Goal: Task Accomplishment & Management: Book appointment/travel/reservation

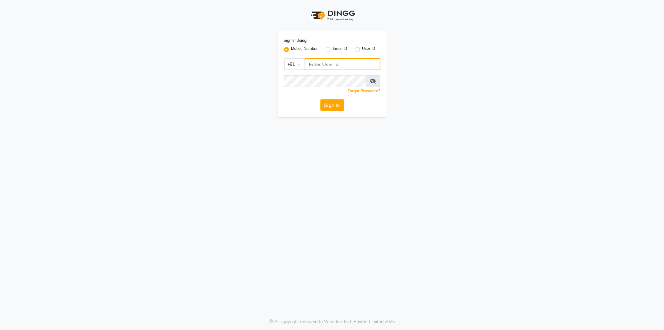
click at [316, 65] on input "Username" at bounding box center [343, 64] width 76 height 12
click at [326, 64] on input "Username" at bounding box center [343, 64] width 76 height 12
type input "9970179345"
click at [323, 104] on button "Sign In" at bounding box center [333, 105] width 24 height 12
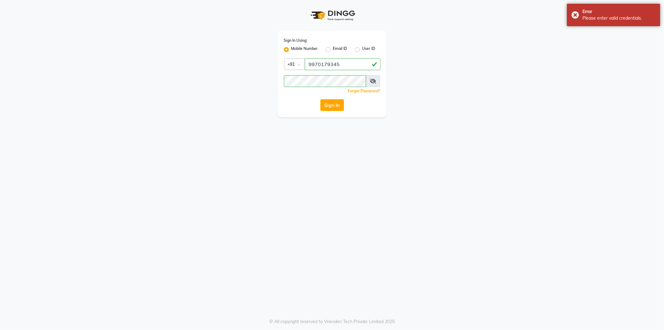
click at [372, 82] on icon at bounding box center [373, 80] width 6 height 5
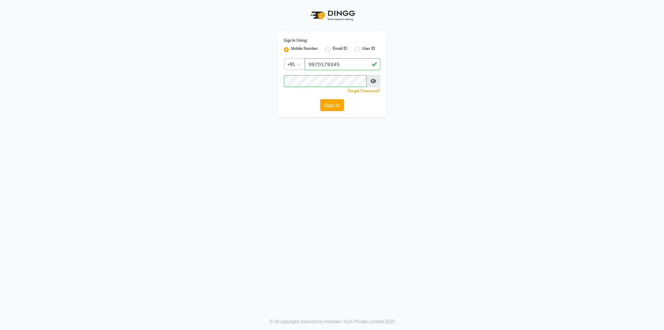
click at [334, 106] on button "Sign In" at bounding box center [333, 105] width 24 height 12
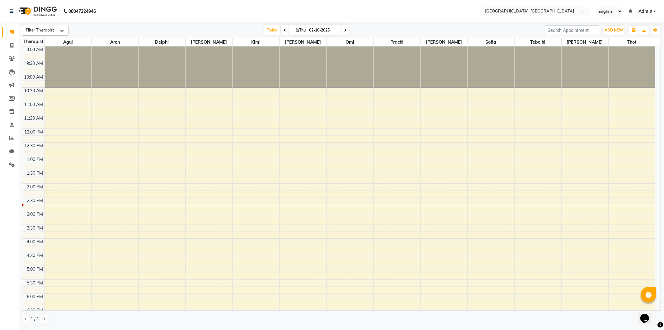
click at [615, 98] on div "9:00 AM 9:30 AM 10:00 AM 10:30 AM 11:00 AM 11:30 AM 12:00 PM 12:30 PM 1:00 PM 1…" at bounding box center [339, 237] width 634 height 383
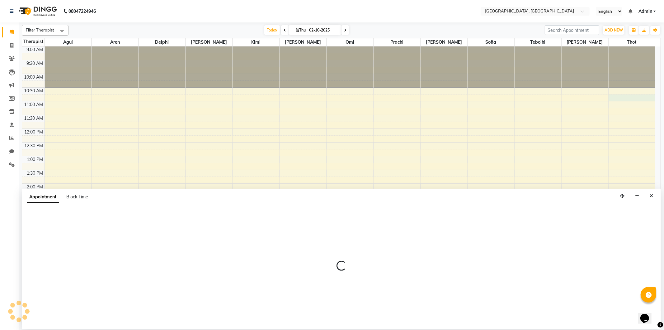
select select "80656"
select select "tentative"
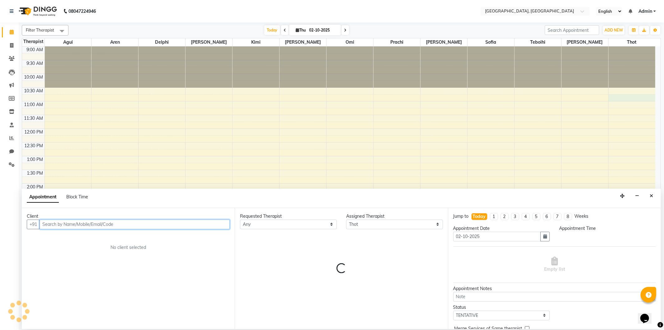
select select "645"
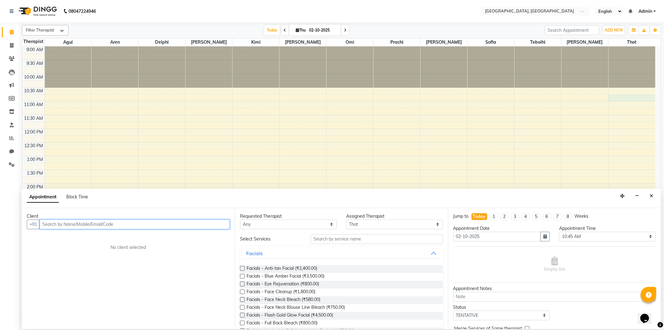
paste input "9225507262"
type input "9225507262"
click at [212, 227] on button "Add Client" at bounding box center [217, 224] width 26 height 10
select select "22"
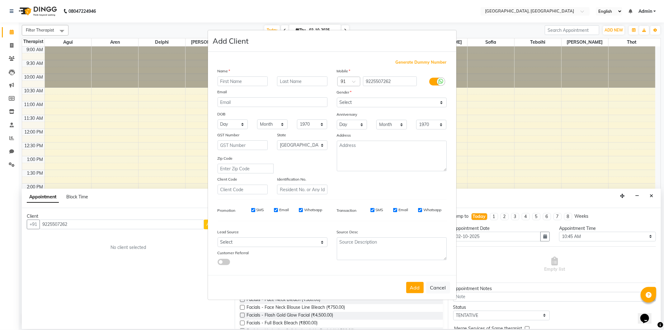
click at [234, 78] on input "text" at bounding box center [243, 81] width 50 height 10
type input "j"
click at [222, 81] on input "[PERSON_NAME]" at bounding box center [243, 81] width 50 height 10
type input "[PERSON_NAME]"
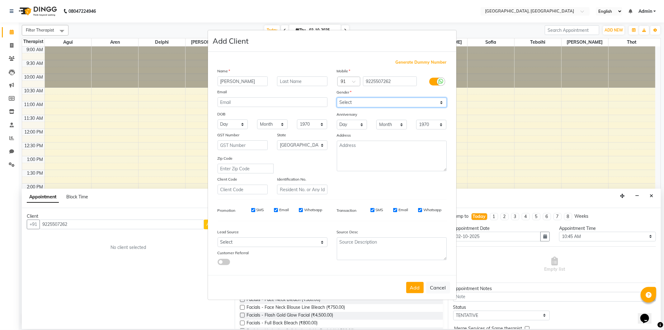
click at [374, 104] on select "Select [DEMOGRAPHIC_DATA] [DEMOGRAPHIC_DATA] Other Prefer Not To Say" at bounding box center [392, 102] width 110 height 10
select select "[DEMOGRAPHIC_DATA]"
click at [337, 97] on select "Select [DEMOGRAPHIC_DATA] [DEMOGRAPHIC_DATA] Other Prefer Not To Say" at bounding box center [392, 102] width 110 height 10
click at [413, 287] on button "Add" at bounding box center [414, 287] width 17 height 11
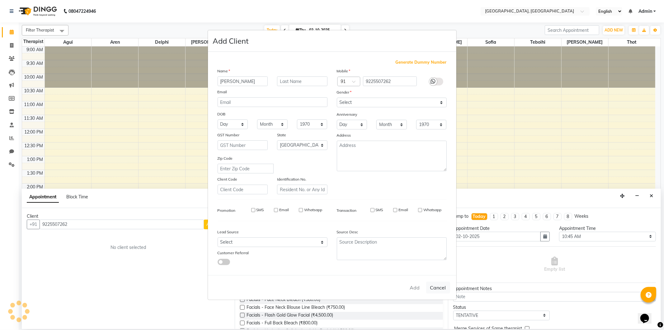
select select
select select "null"
select select
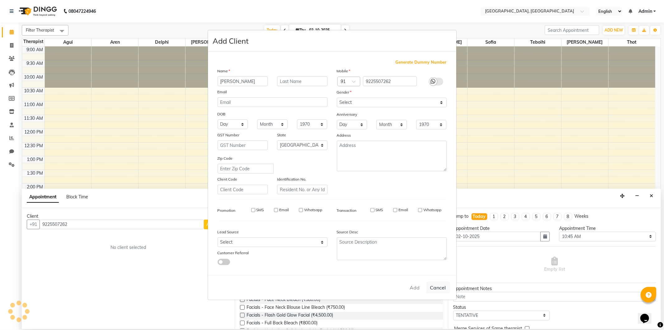
select select
checkbox input "false"
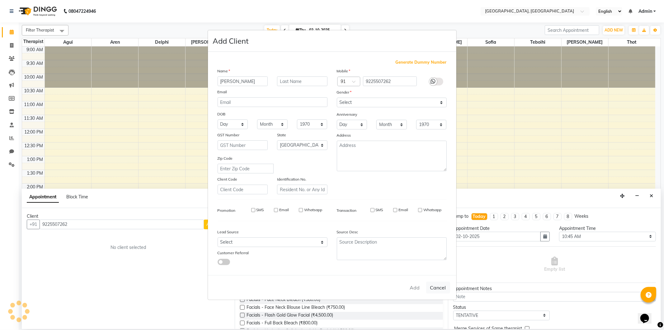
checkbox input "false"
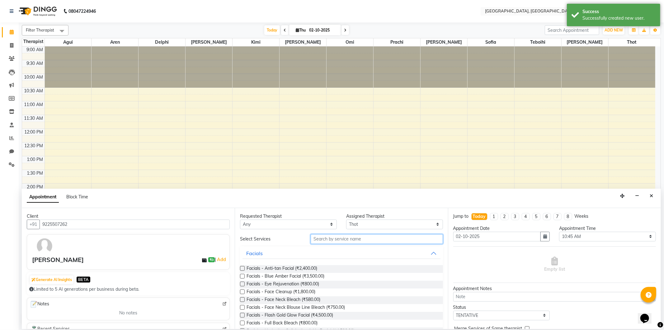
click at [334, 237] on input "text" at bounding box center [377, 239] width 132 height 10
click at [326, 239] on input "text" at bounding box center [377, 239] width 132 height 10
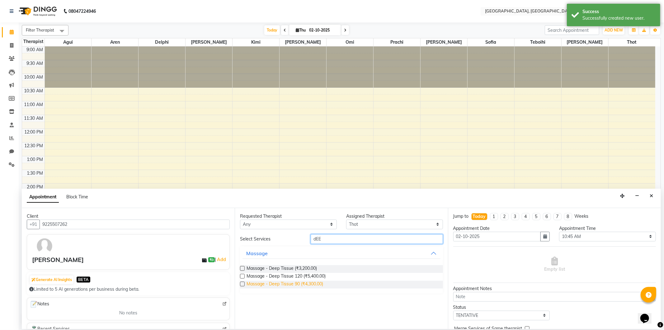
type input "dEE"
click at [320, 283] on span "Massage - Deep Tissue 90 (₹4,300.00)" at bounding box center [285, 284] width 77 height 8
checkbox input "false"
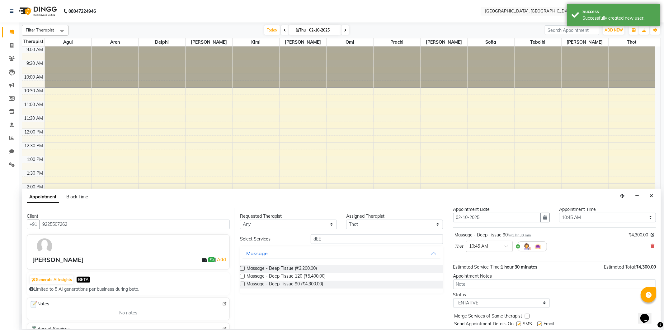
scroll to position [37, 0]
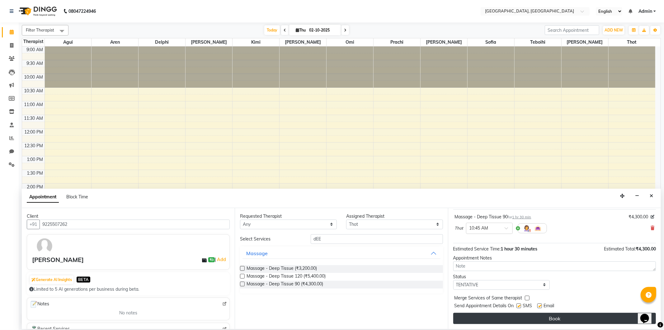
click at [536, 314] on button "Book" at bounding box center [555, 317] width 203 height 11
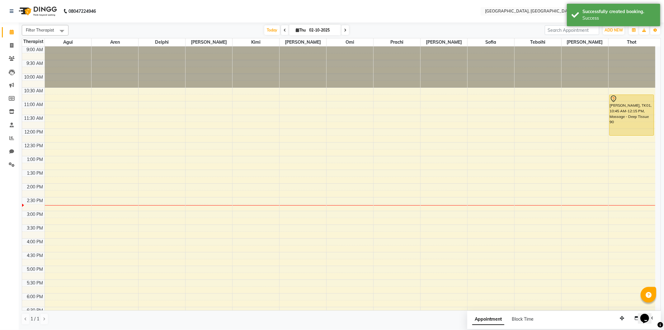
click at [187, 159] on div "9:00 AM 9:30 AM 10:00 AM 10:30 AM 11:00 AM 11:30 AM 12:00 PM 12:30 PM 1:00 PM 1…" at bounding box center [339, 237] width 634 height 383
select select "43726"
select select "tentative"
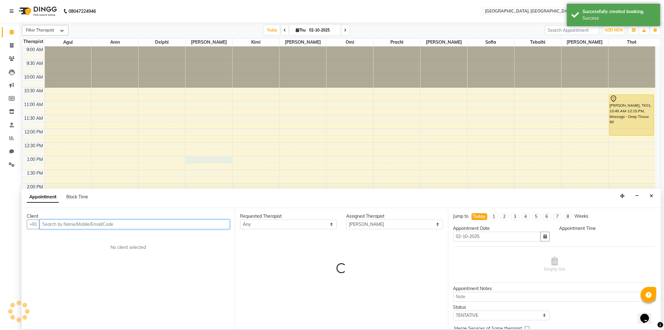
select select "780"
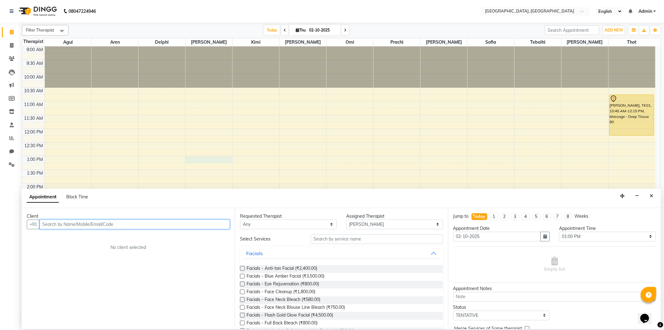
paste input "7350272769"
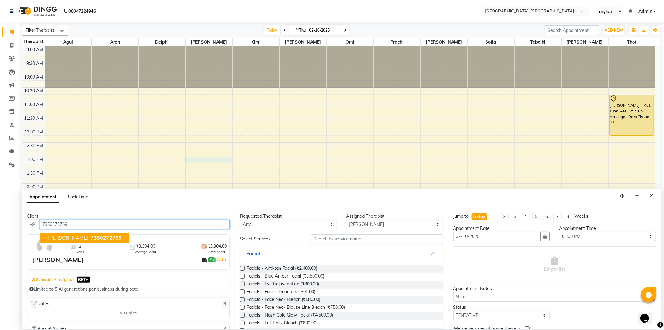
click at [91, 235] on span "7350272769" at bounding box center [106, 237] width 31 height 6
type input "7350272769"
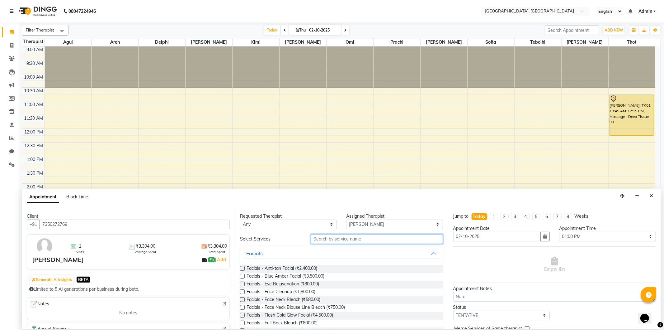
click at [320, 239] on input "text" at bounding box center [377, 239] width 132 height 10
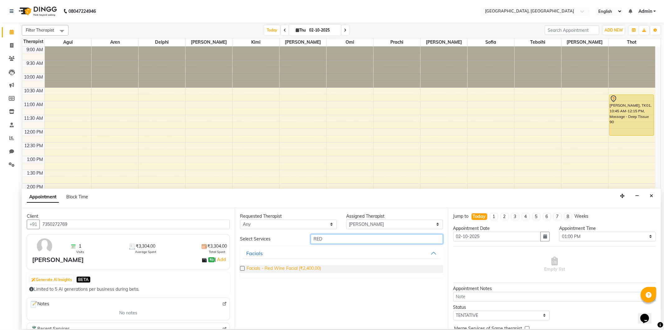
type input "RED"
click at [293, 270] on span "Facials - Red Wine Facial (₹2,400.00)" at bounding box center [284, 269] width 74 height 8
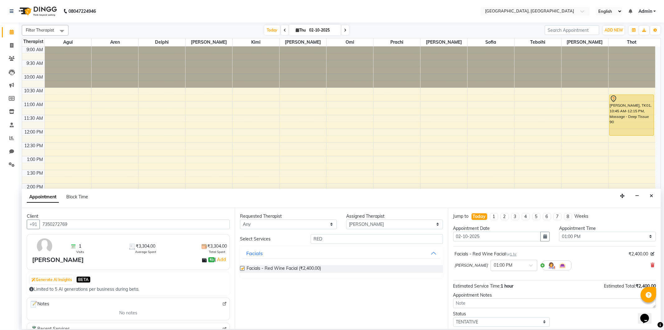
checkbox input "false"
click at [384, 223] on select "Select Agui Aren Delphi [PERSON_NAME] [PERSON_NAME] [PERSON_NAME] [PERSON_NAME]…" at bounding box center [394, 224] width 97 height 10
select select "12125"
click at [346, 219] on select "Select Agui Aren Delphi [PERSON_NAME] [PERSON_NAME] [PERSON_NAME] [PERSON_NAME]…" at bounding box center [394, 224] width 97 height 10
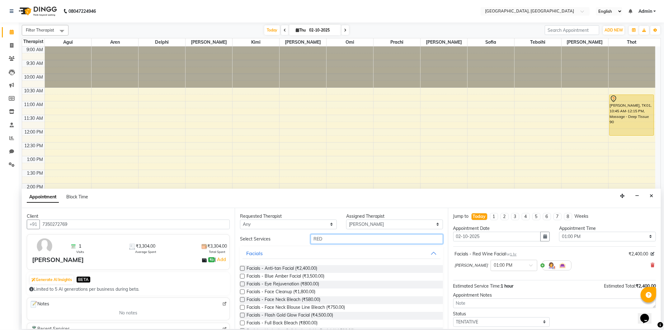
click at [341, 239] on input "RED" at bounding box center [377, 239] width 132 height 10
type input "R"
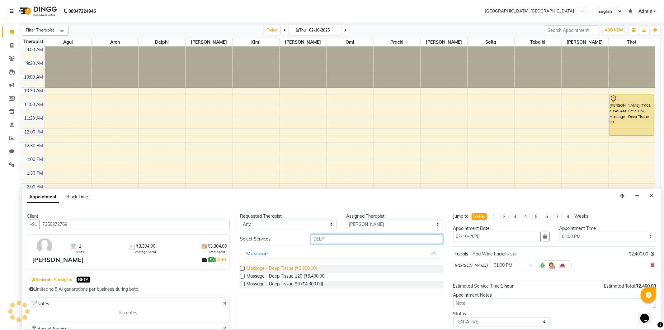
type input "DEEP"
click at [309, 266] on span "Massage - Deep Tissue (₹3,200.00)" at bounding box center [282, 269] width 70 height 8
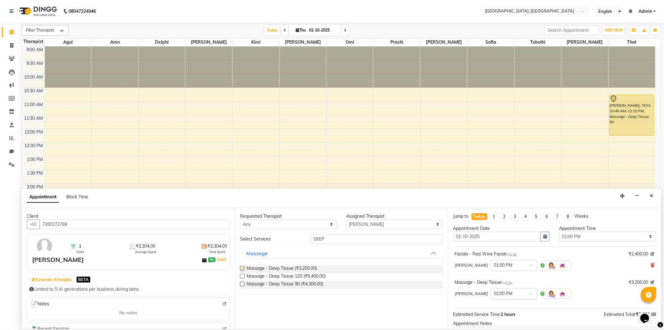
checkbox input "false"
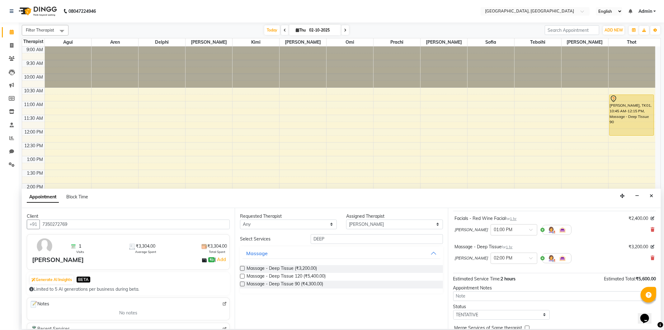
scroll to position [66, 0]
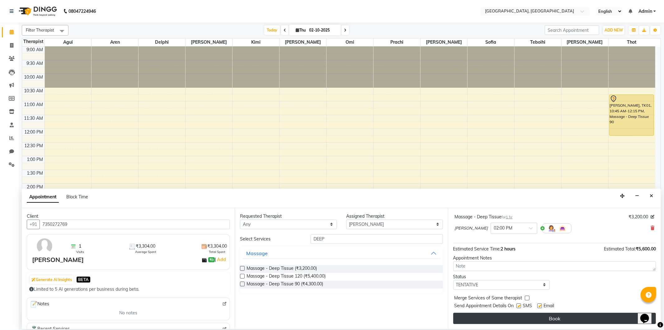
click at [513, 315] on button "Book" at bounding box center [555, 317] width 203 height 11
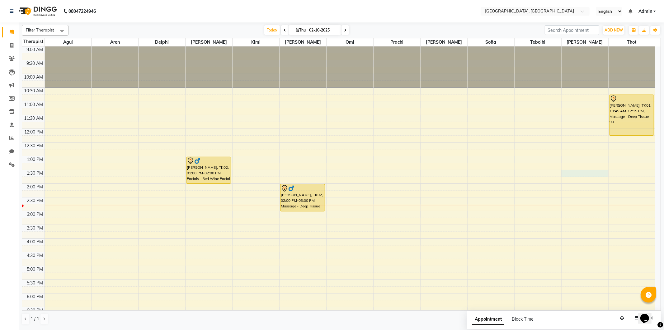
click at [565, 173] on div "9:00 AM 9:30 AM 10:00 AM 10:30 AM 11:00 AM 11:30 AM 12:00 PM 12:30 PM 1:00 PM 1…" at bounding box center [339, 237] width 634 height 383
select select "90088"
select select "tentative"
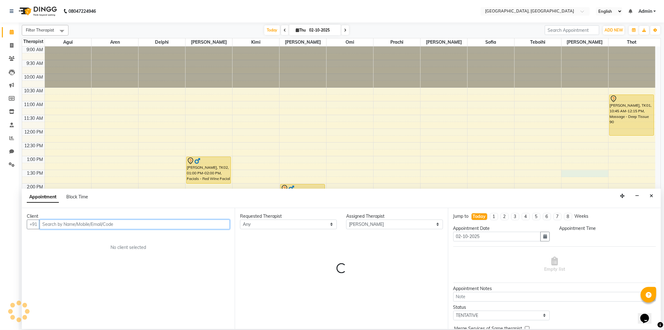
select select "810"
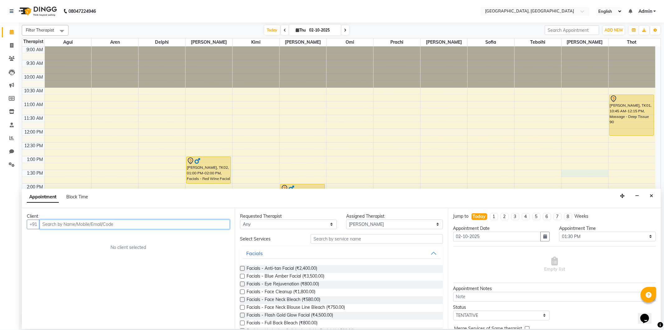
click at [93, 224] on input "text" at bounding box center [135, 224] width 190 height 10
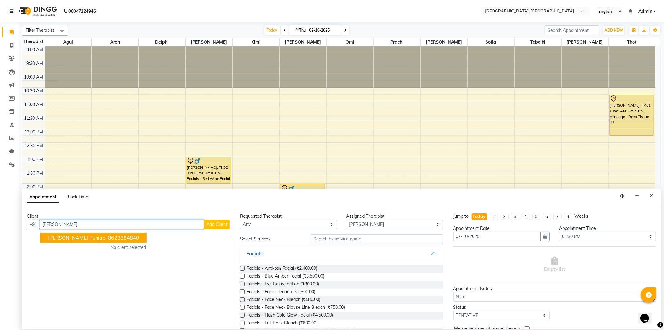
click at [108, 234] on ngb-highlight "8623884840" at bounding box center [123, 237] width 31 height 6
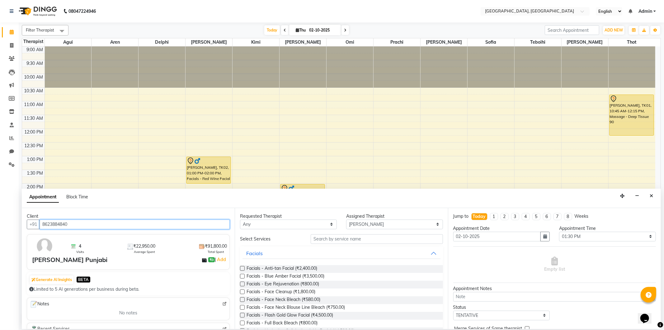
type input "8623884840"
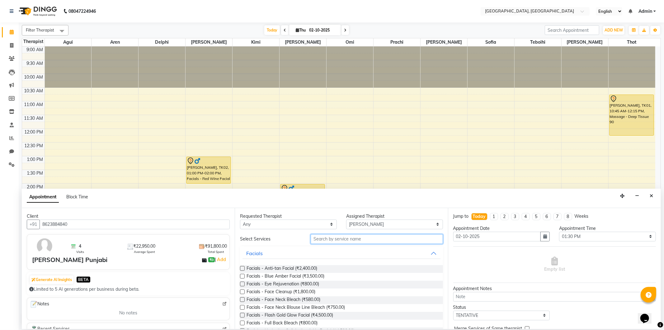
click at [345, 235] on input "text" at bounding box center [377, 239] width 132 height 10
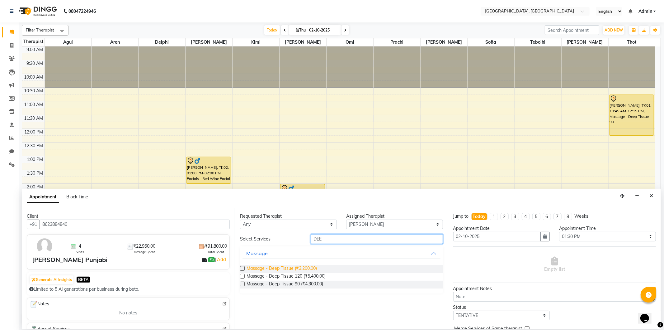
type input "DEE"
click at [308, 268] on span "Massage - Deep Tissue (₹3,200.00)" at bounding box center [282, 269] width 70 height 8
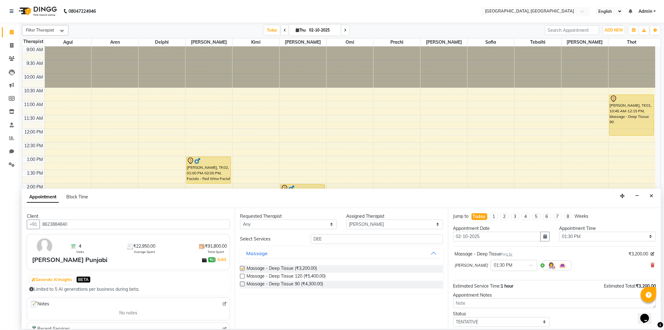
checkbox input "false"
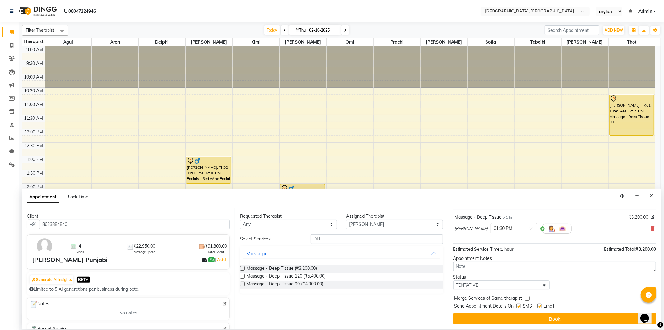
scroll to position [37, 0]
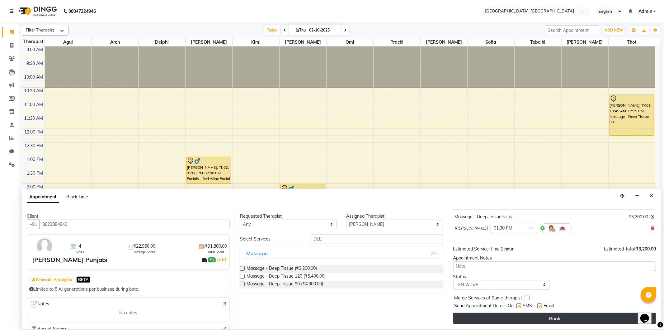
click at [481, 318] on button "Book" at bounding box center [555, 317] width 203 height 11
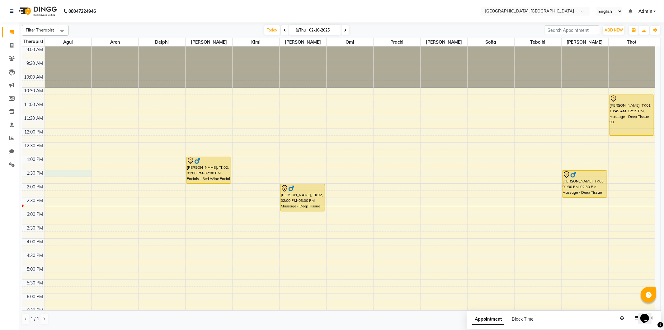
click at [63, 172] on div "9:00 AM 9:30 AM 10:00 AM 10:30 AM 11:00 AM 11:30 AM 12:00 PM 12:30 PM 1:00 PM 1…" at bounding box center [339, 237] width 634 height 383
select select "7699"
select select "810"
select select "tentative"
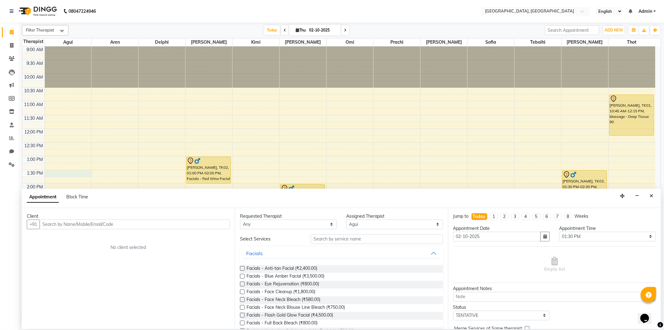
click at [45, 220] on input "text" at bounding box center [135, 224] width 190 height 10
click at [80, 237] on span "[PERSON_NAME]" at bounding box center [68, 237] width 40 height 6
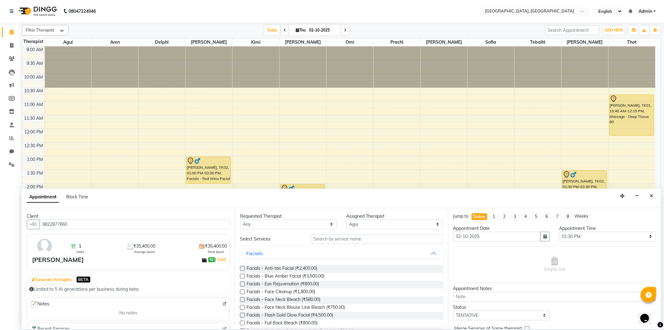
type input "9822877660"
click at [327, 235] on input "text" at bounding box center [377, 239] width 132 height 10
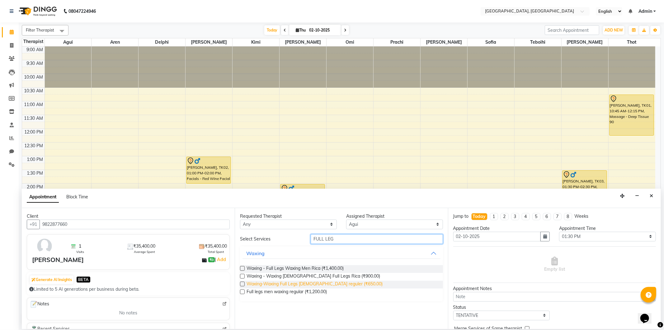
type input "FULL LEG"
click at [335, 284] on span "Waxing-Waxing Full Legs [DEMOGRAPHIC_DATA] reguler (₹650.00)" at bounding box center [315, 284] width 136 height 8
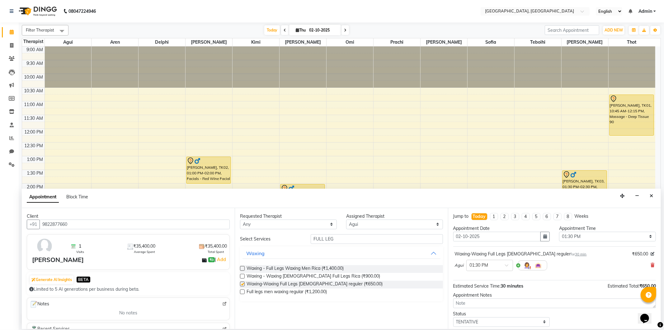
checkbox input "false"
click at [357, 232] on div "Requested Therapist Any Agui Aren Delphi Hazel Kimi [PERSON_NAME] [PERSON_NAME]…" at bounding box center [341, 268] width 213 height 121
click at [354, 240] on input "FULL LEG" at bounding box center [377, 239] width 132 height 10
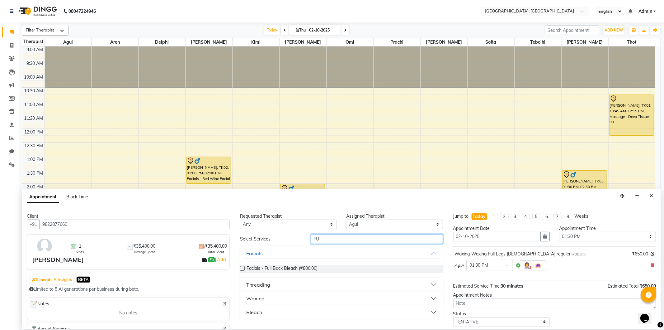
type input "F"
type input "aNTI T"
click at [242, 266] on label at bounding box center [242, 268] width 5 height 5
click at [242, 267] on input "checkbox" at bounding box center [242, 269] width 4 height 4
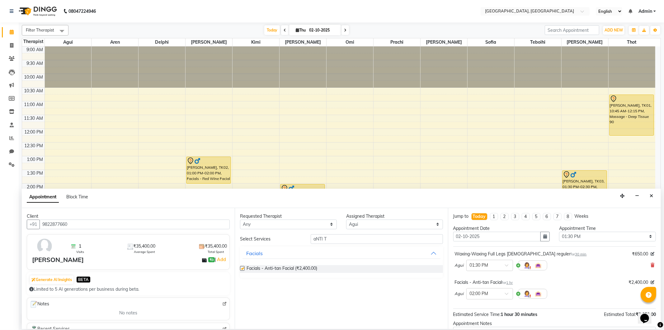
checkbox input "false"
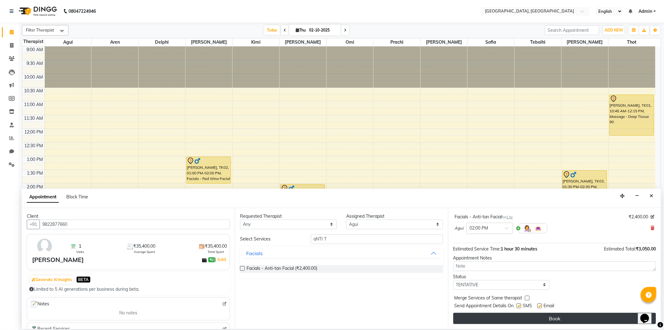
click at [530, 313] on button "Book" at bounding box center [555, 317] width 203 height 11
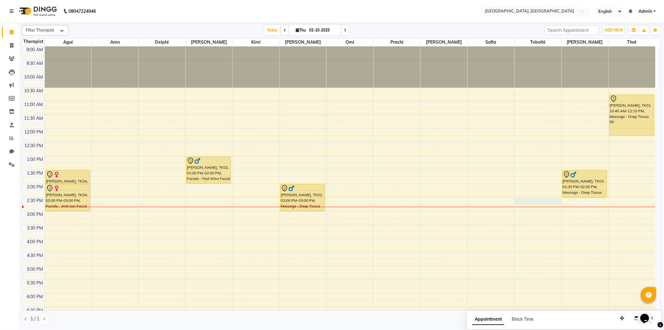
click at [516, 199] on div "9:00 AM 9:30 AM 10:00 AM 10:30 AM 11:00 AM 11:30 AM 12:00 PM 12:30 PM 1:00 PM 1…" at bounding box center [339, 237] width 634 height 383
select select "7710"
select select "870"
select select "tentative"
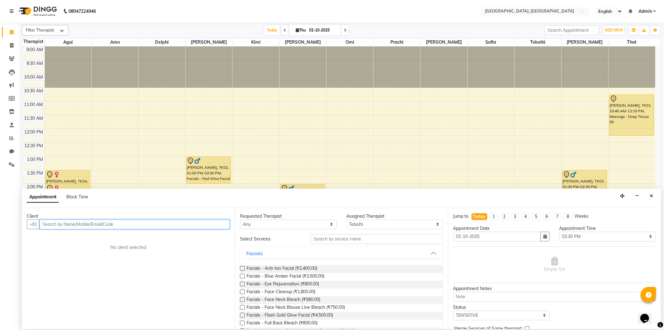
paste input "7695870701"
type input "7695870701"
click at [207, 222] on span "Add Client" at bounding box center [217, 224] width 21 height 6
select select "22"
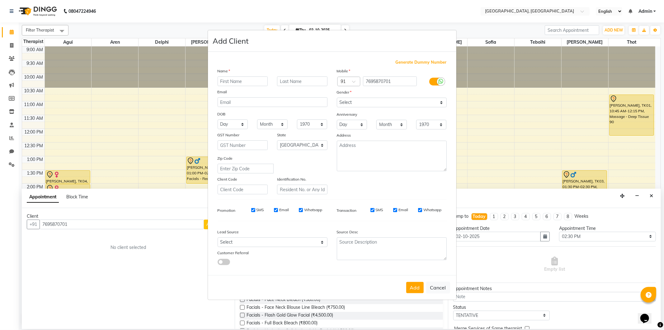
click at [226, 82] on input "text" at bounding box center [243, 81] width 50 height 10
type input "Tamil"
click at [411, 105] on select "Select [DEMOGRAPHIC_DATA] [DEMOGRAPHIC_DATA] Other Prefer Not To Say" at bounding box center [392, 102] width 110 height 10
select select "[DEMOGRAPHIC_DATA]"
click at [337, 97] on select "Select [DEMOGRAPHIC_DATA] [DEMOGRAPHIC_DATA] Other Prefer Not To Say" at bounding box center [392, 102] width 110 height 10
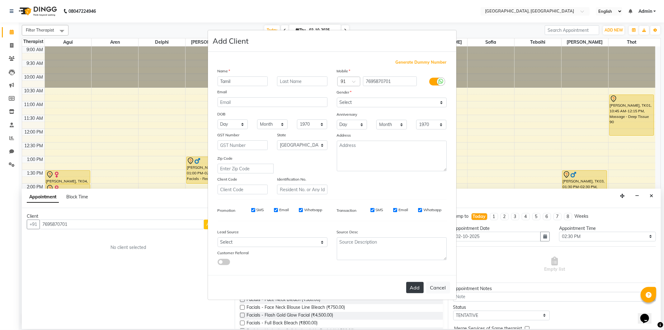
click at [418, 287] on button "Add" at bounding box center [414, 287] width 17 height 11
select select
select select "null"
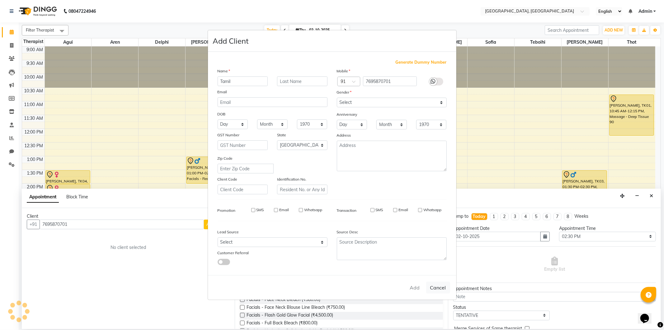
select select
checkbox input "false"
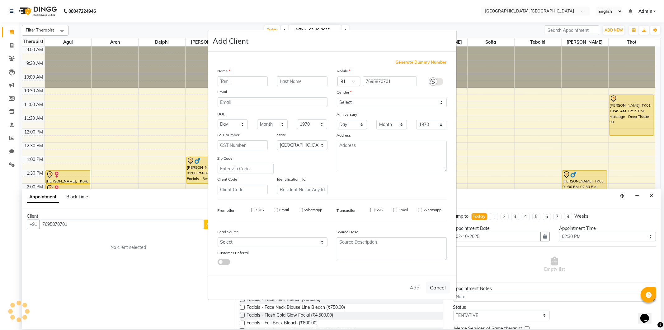
checkbox input "false"
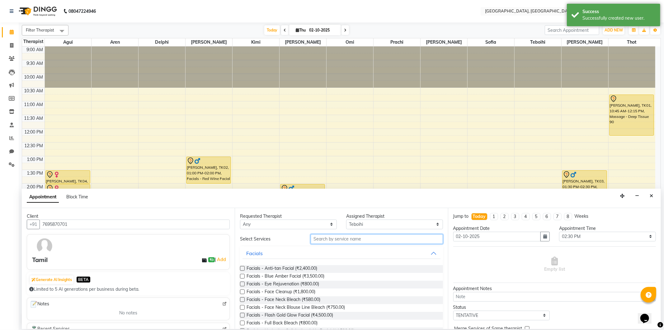
click at [338, 239] on input "text" at bounding box center [377, 239] width 132 height 10
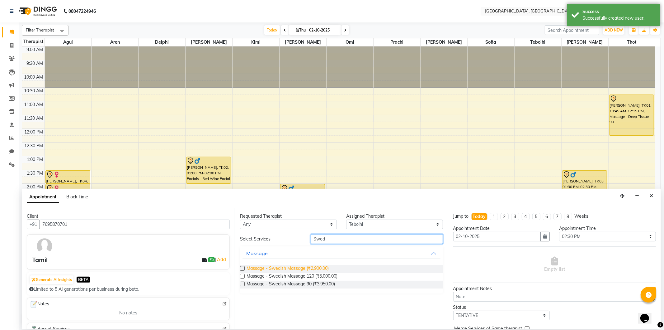
type input "Swed"
click at [319, 267] on span "Massage - Swedish Massage (₹2,900.00)" at bounding box center [288, 269] width 82 height 8
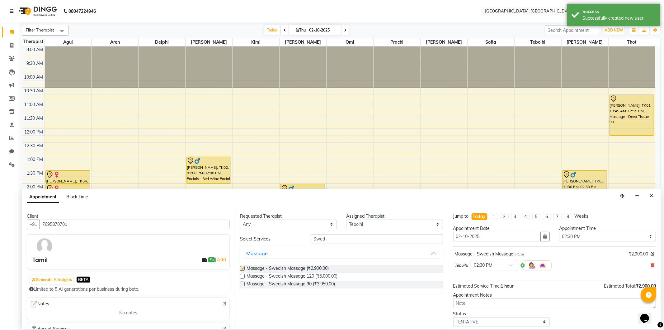
checkbox input "false"
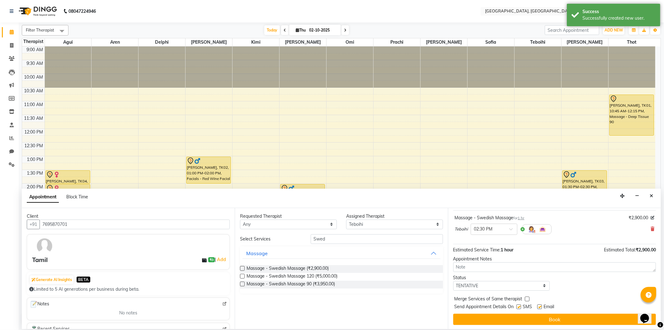
scroll to position [37, 0]
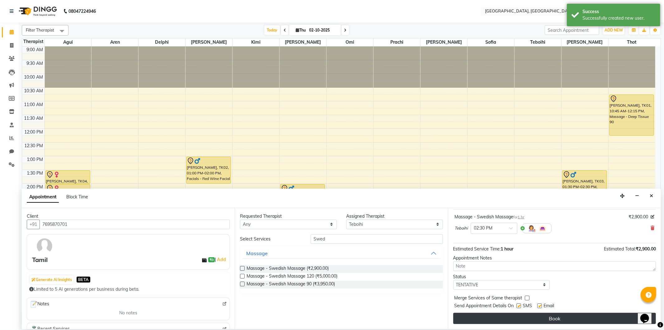
click at [499, 320] on button "Book" at bounding box center [555, 317] width 203 height 11
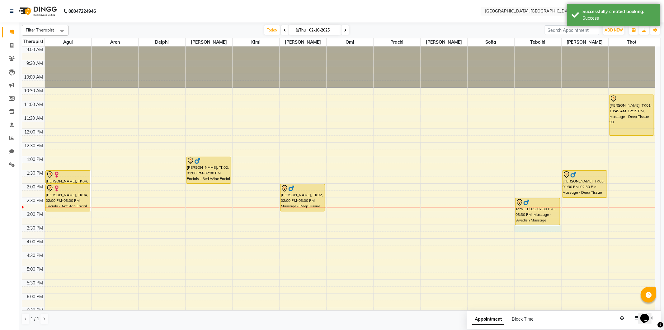
click at [522, 228] on div "9:00 AM 9:30 AM 10:00 AM 10:30 AM 11:00 AM 11:30 AM 12:00 PM 12:30 PM 1:00 PM 1…" at bounding box center [339, 237] width 634 height 383
select select "7710"
select select "930"
select select "tentative"
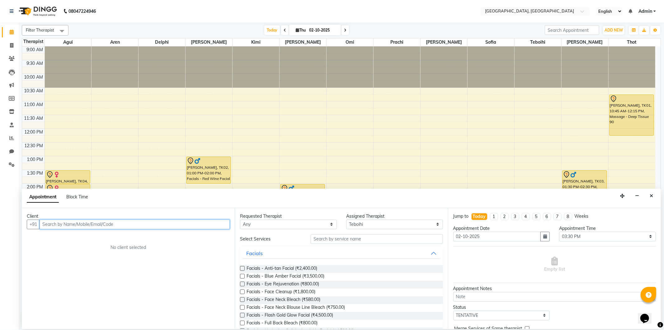
click at [68, 223] on input "text" at bounding box center [135, 224] width 190 height 10
click at [77, 239] on span "[PERSON_NAME]" at bounding box center [68, 237] width 40 height 6
type input "8208855659"
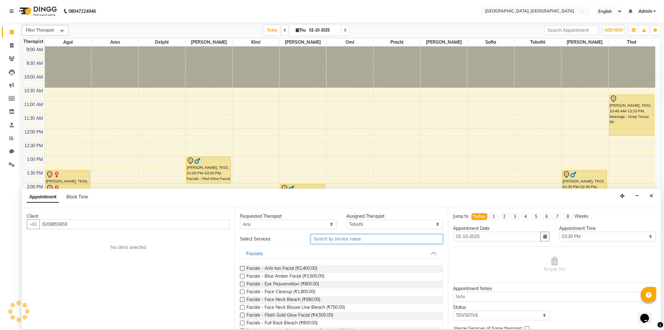
click at [335, 240] on input "text" at bounding box center [377, 239] width 132 height 10
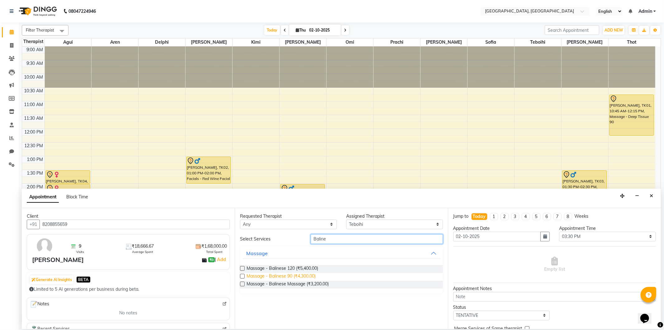
type input "Baline"
click at [281, 275] on span "Massage - Balinese 90 (₹4,300.00)" at bounding box center [281, 277] width 69 height 8
checkbox input "false"
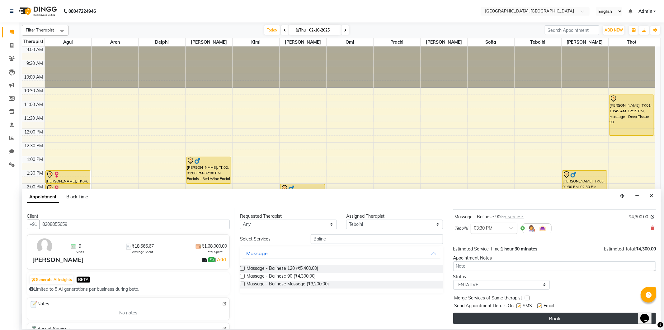
click at [501, 319] on button "Book" at bounding box center [555, 317] width 203 height 11
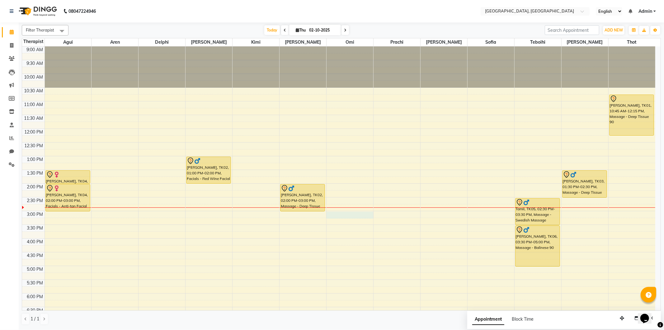
click at [332, 213] on div "9:00 AM 9:30 AM 10:00 AM 10:30 AM 11:00 AM 11:30 AM 12:00 PM 12:30 PM 1:00 PM 1…" at bounding box center [339, 237] width 634 height 383
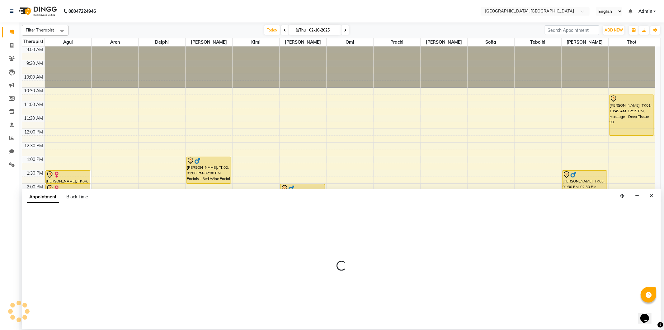
select select "44074"
select select "900"
select select "tentative"
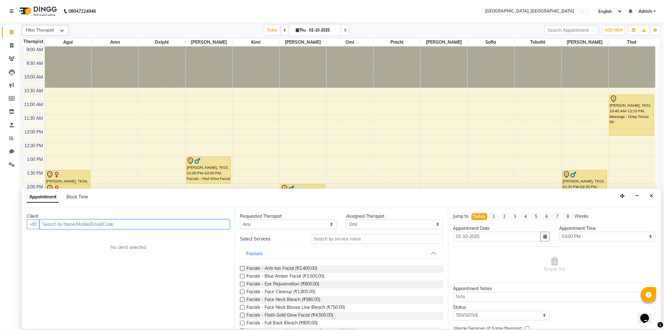
click at [61, 225] on input "text" at bounding box center [135, 224] width 190 height 10
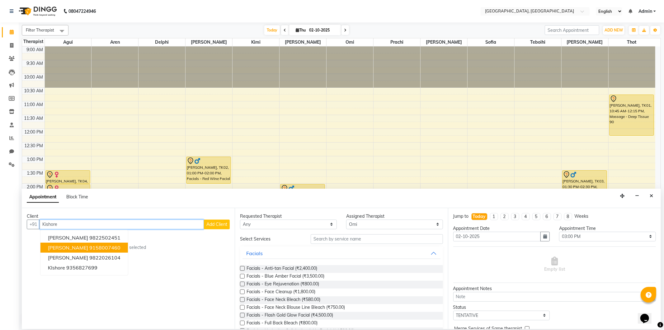
click at [78, 244] on span "[PERSON_NAME]" at bounding box center [68, 247] width 40 height 6
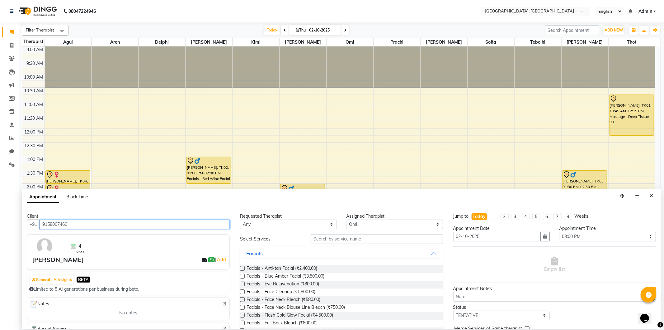
type input "9158007460"
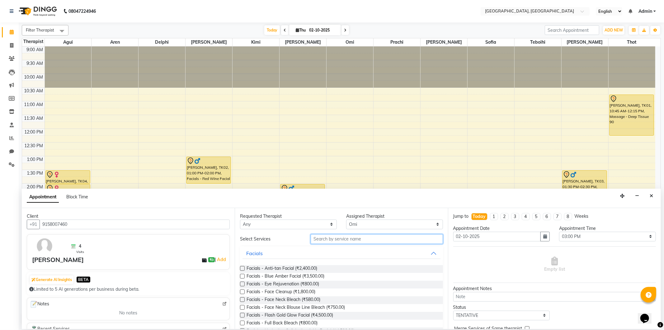
click at [333, 236] on input "text" at bounding box center [377, 239] width 132 height 10
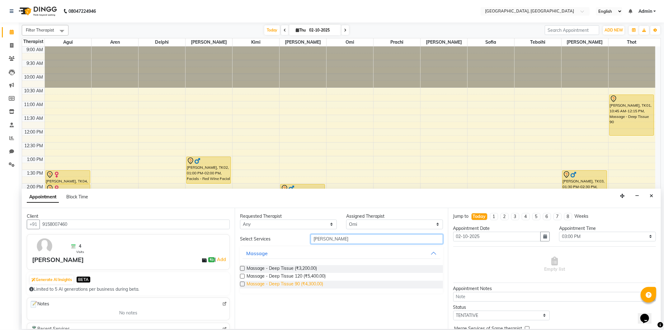
type input "[PERSON_NAME]"
click at [320, 284] on span "Massage - Deep Tissue 90 (₹4,300.00)" at bounding box center [285, 284] width 77 height 8
checkbox input "false"
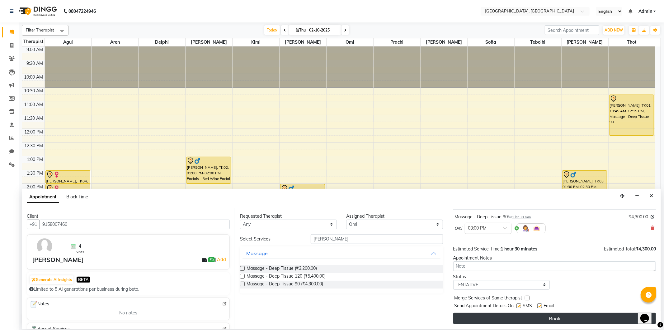
click at [487, 316] on button "Book" at bounding box center [555, 317] width 203 height 11
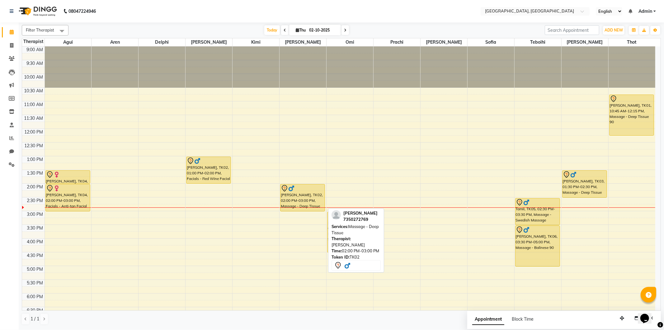
scroll to position [35, 0]
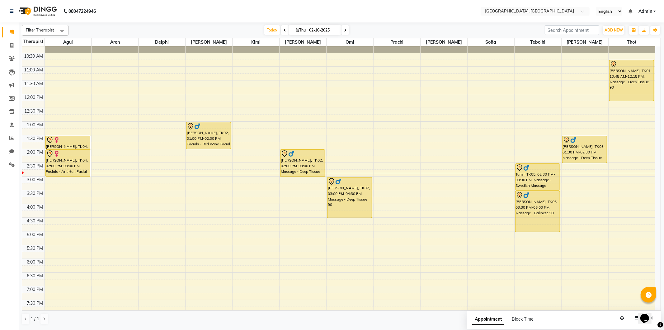
click at [48, 207] on div "9:00 AM 9:30 AM 10:00 AM 10:30 AM 11:00 AM 11:30 AM 12:00 PM 12:30 PM 1:00 PM 1…" at bounding box center [339, 203] width 634 height 383
select select "7699"
select select "tentative"
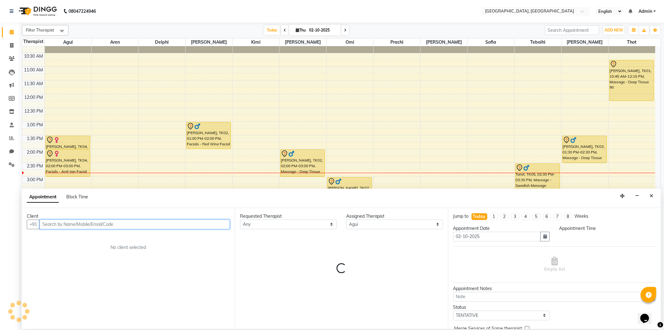
select select "960"
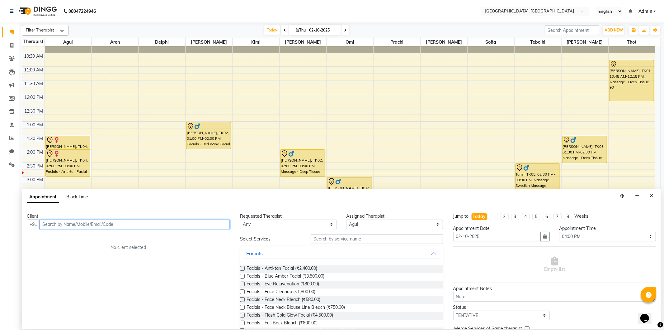
click at [52, 226] on input "text" at bounding box center [135, 224] width 190 height 10
click at [107, 238] on ngb-highlight "9988662233" at bounding box center [104, 237] width 31 height 6
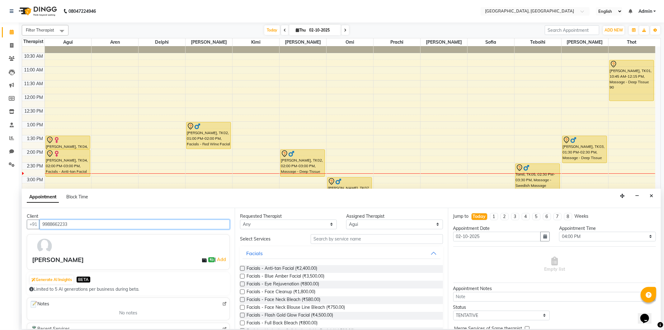
type input "9988662233"
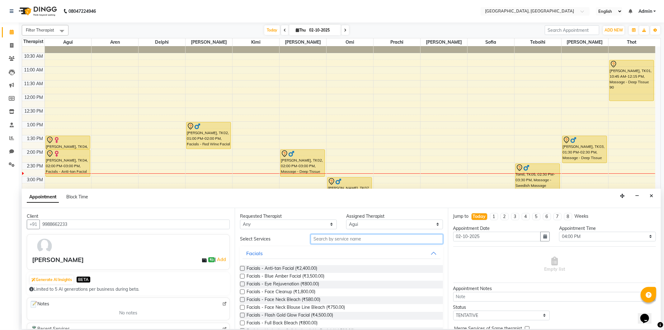
click at [330, 240] on input "text" at bounding box center [377, 239] width 132 height 10
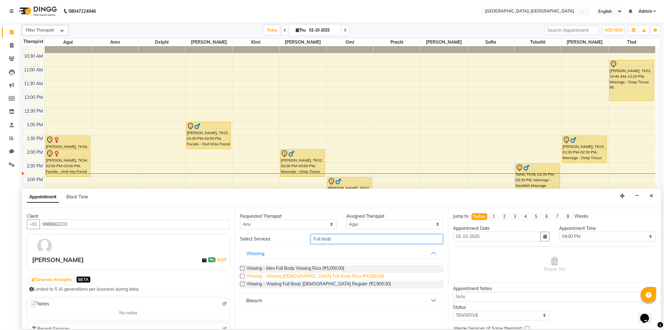
type input "Full body"
click at [319, 277] on span "Waxing - Waxing [DEMOGRAPHIC_DATA] Full Body Rica (₹4,000.00)" at bounding box center [316, 277] width 138 height 8
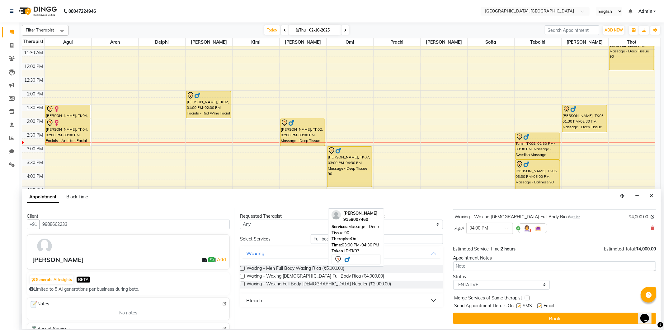
scroll to position [53, 0]
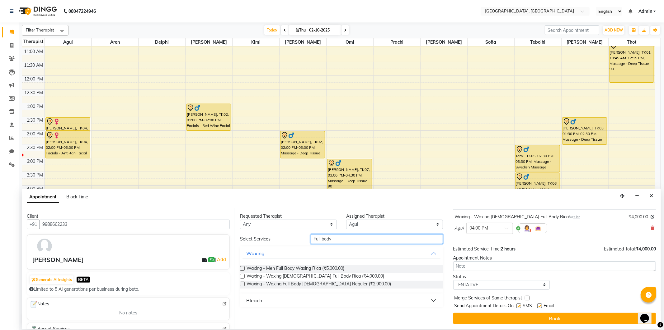
click at [352, 236] on input "Full body" at bounding box center [377, 239] width 132 height 10
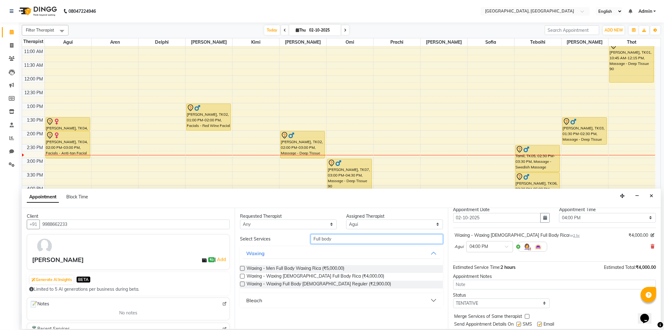
scroll to position [0, 0]
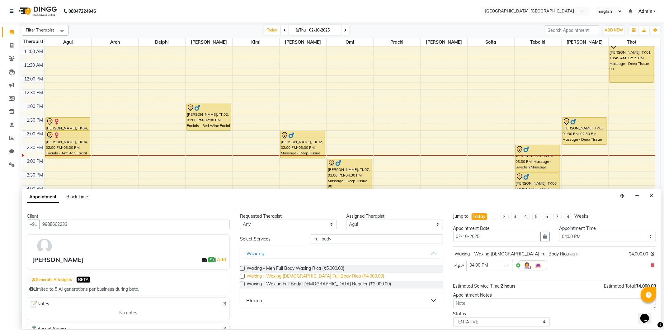
click at [338, 274] on span "Waxing - Waxing [DEMOGRAPHIC_DATA] Full Body Rica (₹4,000.00)" at bounding box center [316, 277] width 138 height 8
checkbox input "false"
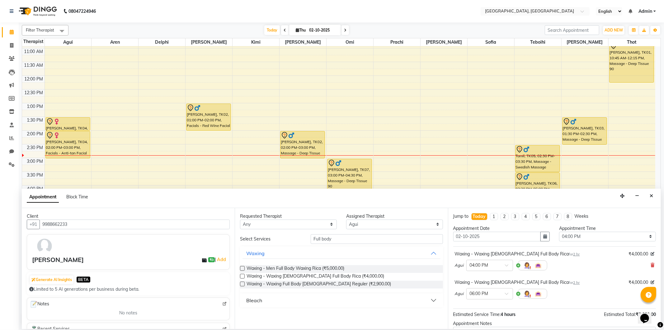
scroll to position [35, 0]
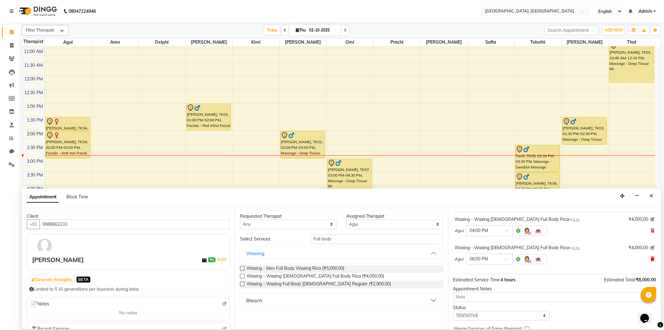
click at [651, 256] on span at bounding box center [653, 258] width 4 height 7
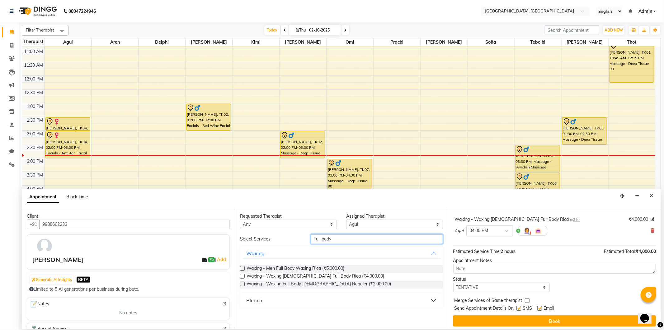
click at [373, 239] on input "Full body" at bounding box center [377, 239] width 132 height 10
type input "F"
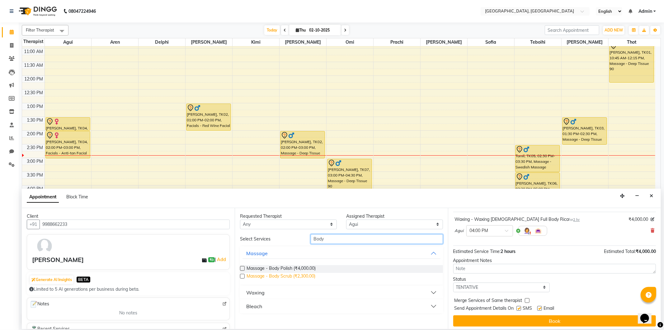
type input "Body"
click at [303, 273] on span "Massage - Body Scrub (₹2,300.00)" at bounding box center [281, 277] width 69 height 8
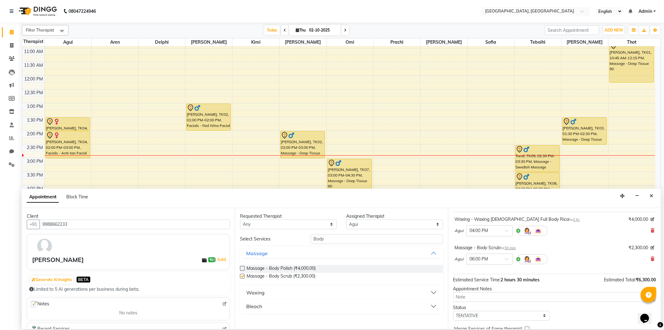
checkbox input "false"
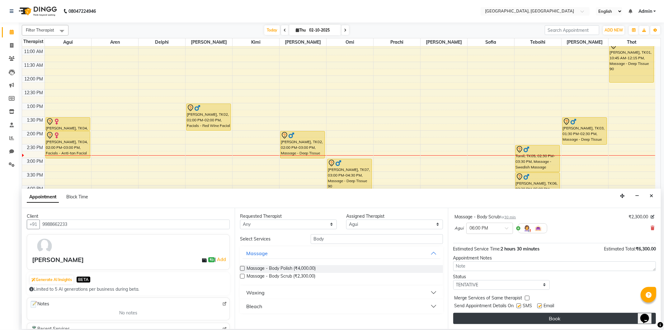
click at [538, 320] on button "Book" at bounding box center [555, 317] width 203 height 11
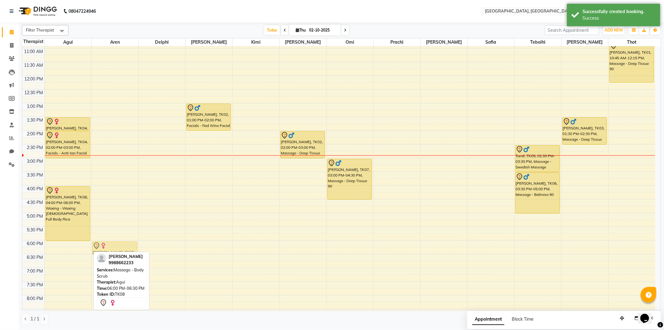
drag, startPoint x: 68, startPoint y: 249, endPoint x: 111, endPoint y: 249, distance: 42.7
click at [111, 249] on tr "[PERSON_NAME], TK04, 01:30 PM-02:00 PM, Waxing-Waxing Full Legs [DEMOGRAPHIC_DA…" at bounding box center [339, 184] width 634 height 383
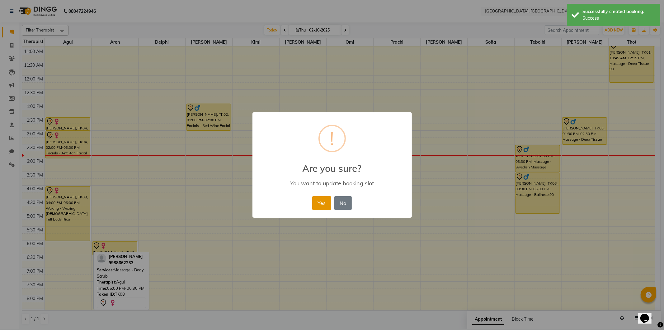
click at [322, 207] on button "Yes" at bounding box center [321, 203] width 19 height 14
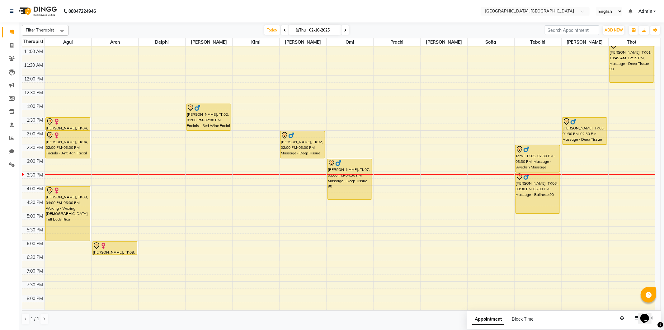
click at [614, 132] on div "9:00 AM 9:30 AM 10:00 AM 10:30 AM 11:00 AM 11:30 AM 12:00 PM 12:30 PM 1:00 PM 1…" at bounding box center [339, 184] width 634 height 383
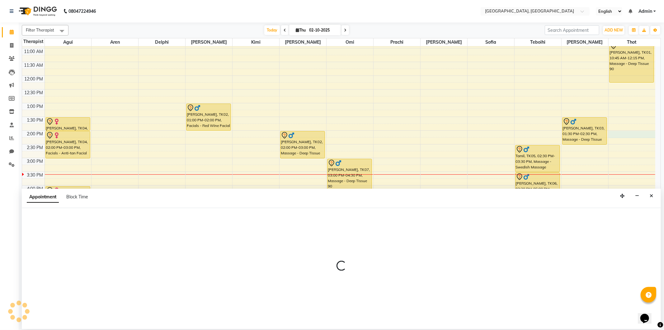
select select "80656"
select select "tentative"
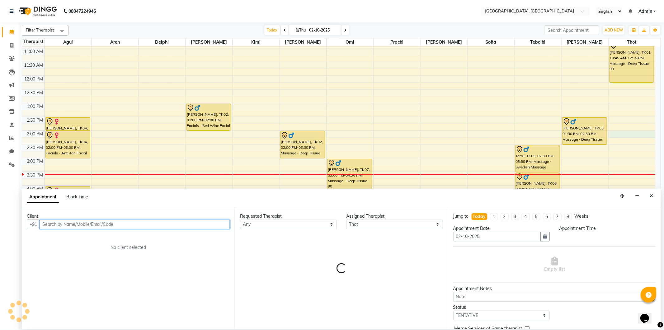
select select "840"
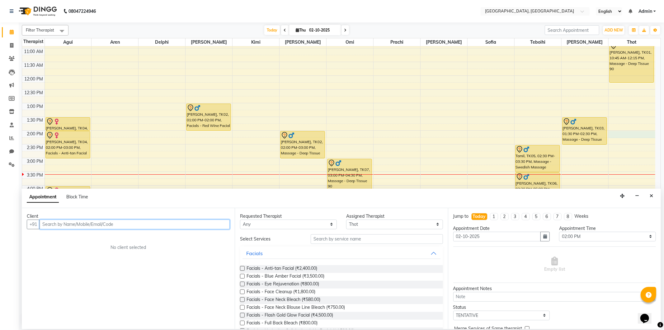
click at [65, 225] on input "text" at bounding box center [135, 224] width 190 height 10
click at [99, 235] on ngb-highlight "9822517773" at bounding box center [104, 237] width 31 height 6
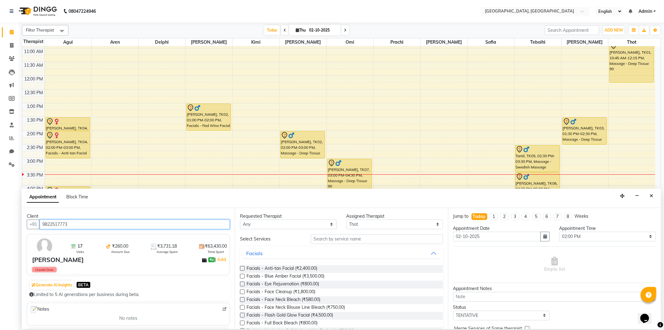
type input "9822517773"
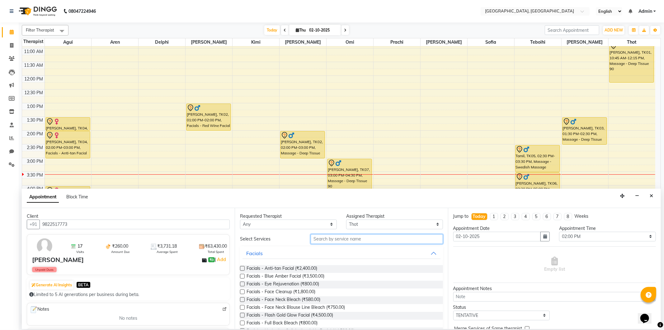
click at [319, 238] on input "text" at bounding box center [377, 239] width 132 height 10
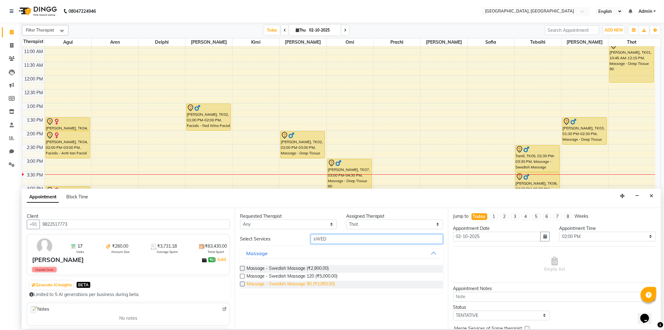
type input "sWED"
click at [297, 282] on span "Massage - Swedish Massage 90 (₹3,950.00)" at bounding box center [291, 284] width 88 height 8
checkbox input "false"
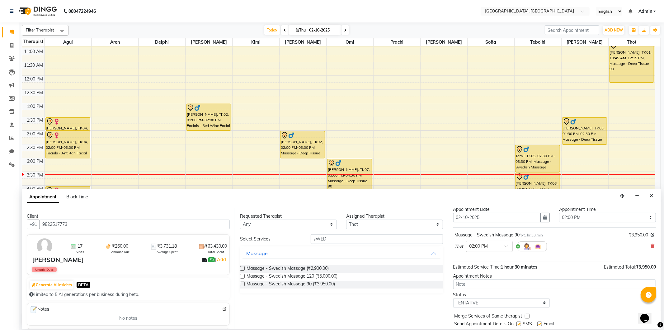
scroll to position [37, 0]
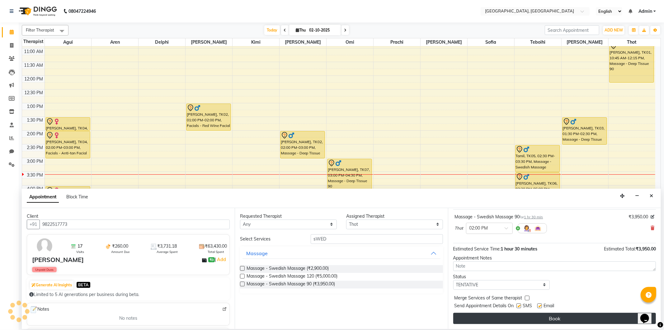
click at [556, 315] on button "Book" at bounding box center [555, 317] width 203 height 11
